Goal: Information Seeking & Learning: Check status

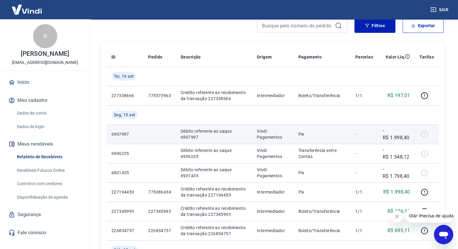
scroll to position [60, 0]
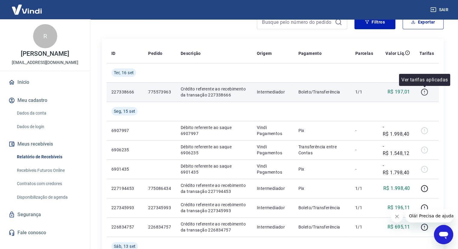
click at [427, 92] on icon "button" at bounding box center [425, 92] width 8 height 8
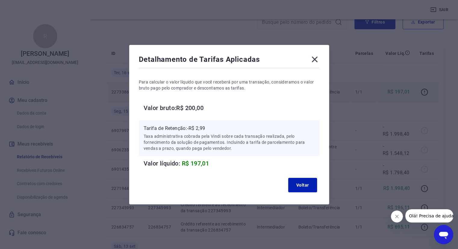
click at [314, 55] on icon at bounding box center [315, 60] width 10 height 10
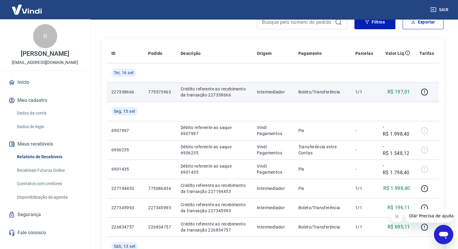
click at [204, 92] on p "Crédito referente ao recebimento da transação 227338666" at bounding box center [214, 92] width 67 height 12
click at [158, 89] on p "775573963" at bounding box center [159, 92] width 23 height 6
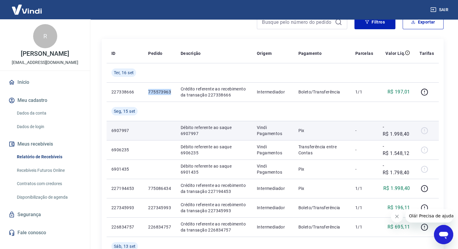
scroll to position [90, 0]
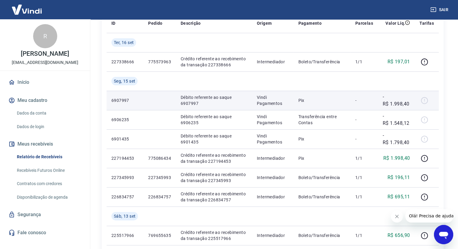
click at [124, 101] on p "6907997" at bounding box center [124, 100] width 27 height 6
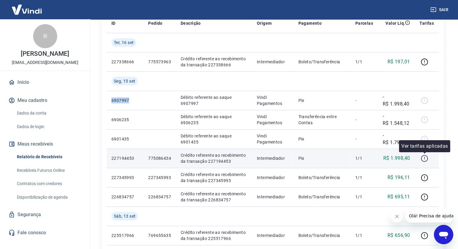
click at [422, 159] on icon "button" at bounding box center [424, 158] width 7 height 7
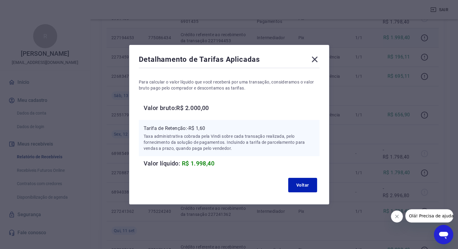
click at [317, 55] on icon at bounding box center [315, 60] width 10 height 10
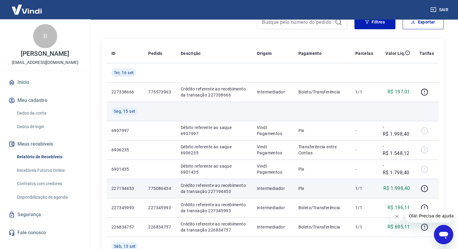
scroll to position [0, 0]
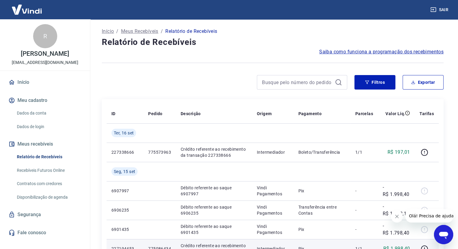
click at [113, 33] on p "Início" at bounding box center [108, 31] width 12 height 7
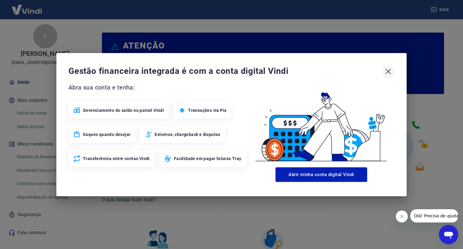
click at [384, 72] on icon "button" at bounding box center [388, 72] width 10 height 10
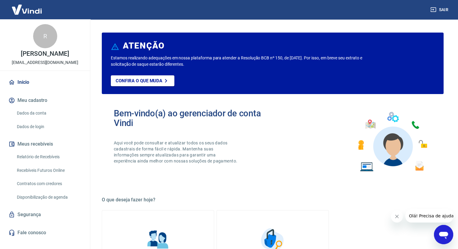
click at [33, 141] on button "Meus recebíveis" at bounding box center [45, 143] width 76 height 13
click at [36, 156] on link "Relatório de Recebíveis" at bounding box center [48, 157] width 68 height 12
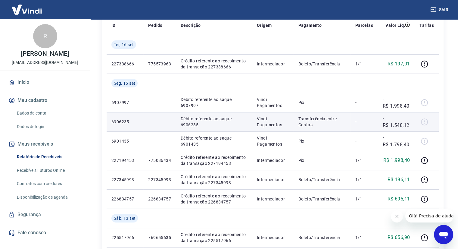
scroll to position [90, 0]
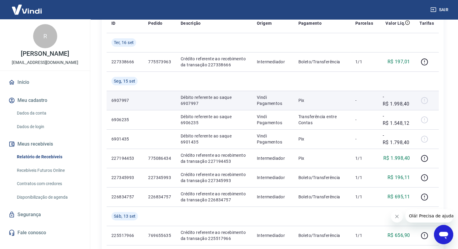
click at [121, 105] on td "6907997" at bounding box center [125, 100] width 37 height 19
click at [121, 99] on p "6907997" at bounding box center [124, 100] width 27 height 6
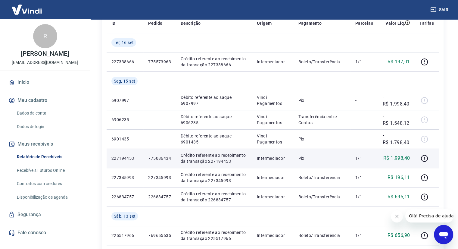
click at [163, 160] on p "775086434" at bounding box center [159, 158] width 23 height 6
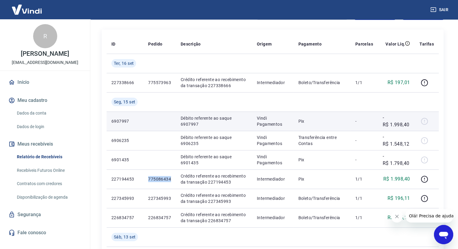
scroll to position [151, 0]
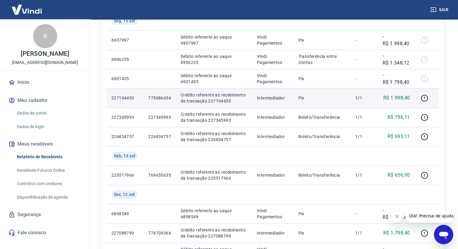
click at [111, 98] on td "227194453" at bounding box center [125, 97] width 37 height 19
click at [422, 98] on icon "button" at bounding box center [424, 98] width 7 height 7
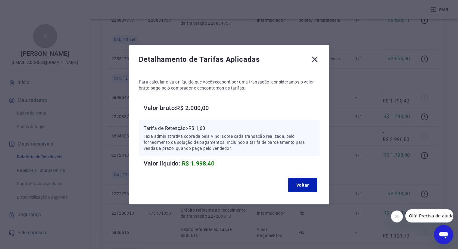
scroll to position [241, 0]
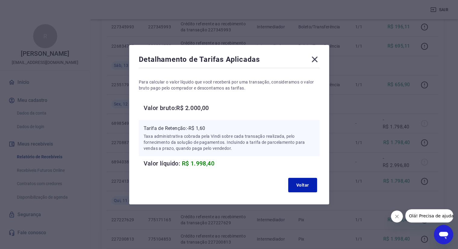
click at [322, 59] on div "Detalhamento de Tarifas Aplicadas Para calcular o valor líquido que você recebe…" at bounding box center [229, 124] width 200 height 159
click at [319, 57] on icon at bounding box center [315, 60] width 10 height 10
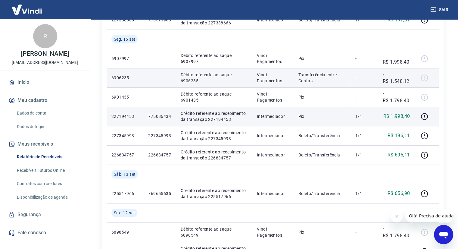
scroll to position [102, 0]
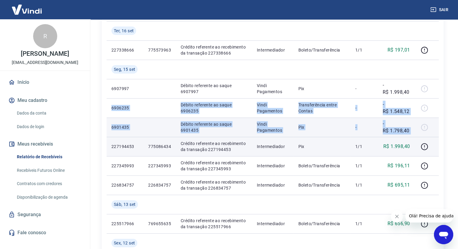
drag, startPoint x: 111, startPoint y: 108, endPoint x: 416, endPoint y: 129, distance: 305.9
click at [407, 130] on p "-R$ 1.798,40" at bounding box center [396, 127] width 27 height 14
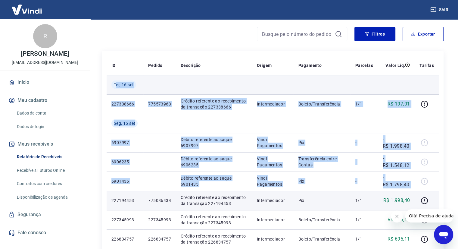
scroll to position [42, 0]
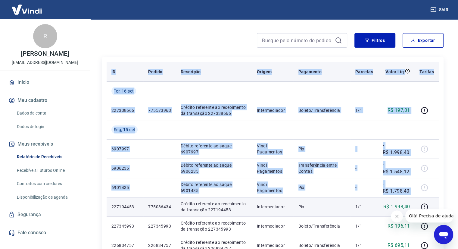
drag, startPoint x: 431, startPoint y: 127, endPoint x: 108, endPoint y: 73, distance: 327.5
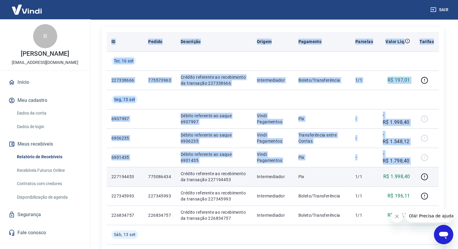
scroll to position [132, 0]
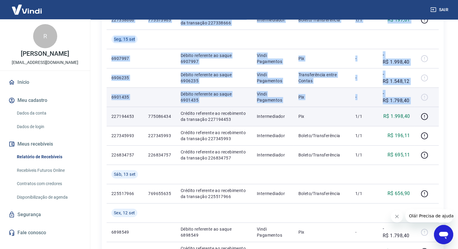
click at [266, 99] on p "Vindi Pagamentos" at bounding box center [273, 97] width 32 height 12
drag, startPoint x: 442, startPoint y: 100, endPoint x: 281, endPoint y: 87, distance: 161.9
click at [281, 87] on div "ID Pedido Descrição Origem Pagamento Parcelas Valor Líq. Tarifas Ter, 16 set 22…" at bounding box center [273, 242] width 342 height 550
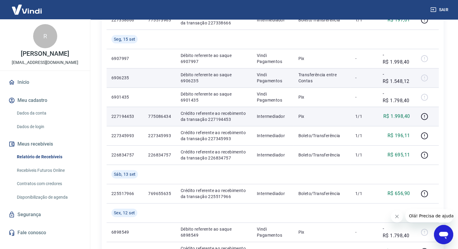
click at [280, 86] on td "Vindi Pagamentos" at bounding box center [273, 77] width 42 height 19
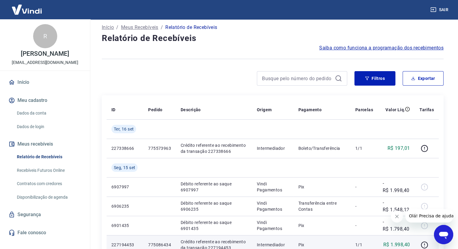
scroll to position [0, 0]
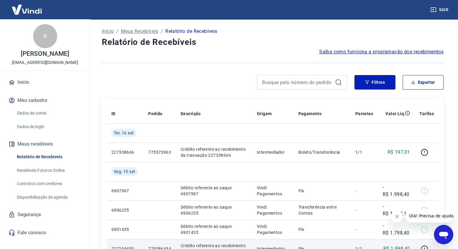
click at [56, 42] on div "R Romulo Roque Pieta financeiro@pieta.tech" at bounding box center [45, 44] width 90 height 51
click at [109, 31] on p "Início" at bounding box center [108, 31] width 12 height 7
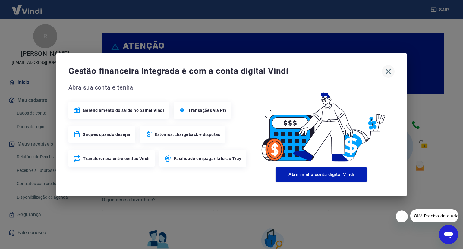
click at [392, 72] on icon "button" at bounding box center [388, 72] width 10 height 10
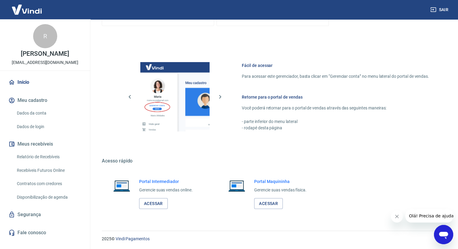
scroll to position [289, 0]
click at [159, 200] on link "Acessar" at bounding box center [153, 203] width 29 height 11
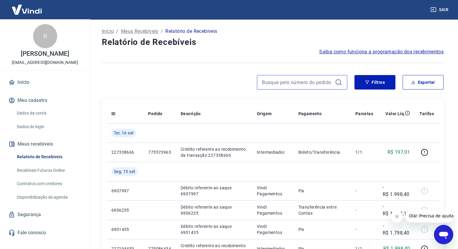
click at [272, 83] on input at bounding box center [297, 82] width 70 height 9
click at [294, 77] on div at bounding box center [302, 82] width 90 height 14
click at [379, 81] on button "Filtros" at bounding box center [375, 82] width 41 height 14
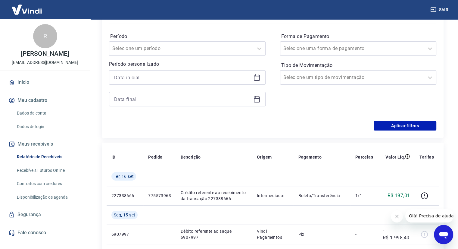
scroll to position [30, 0]
